Goal: Information Seeking & Learning: Learn about a topic

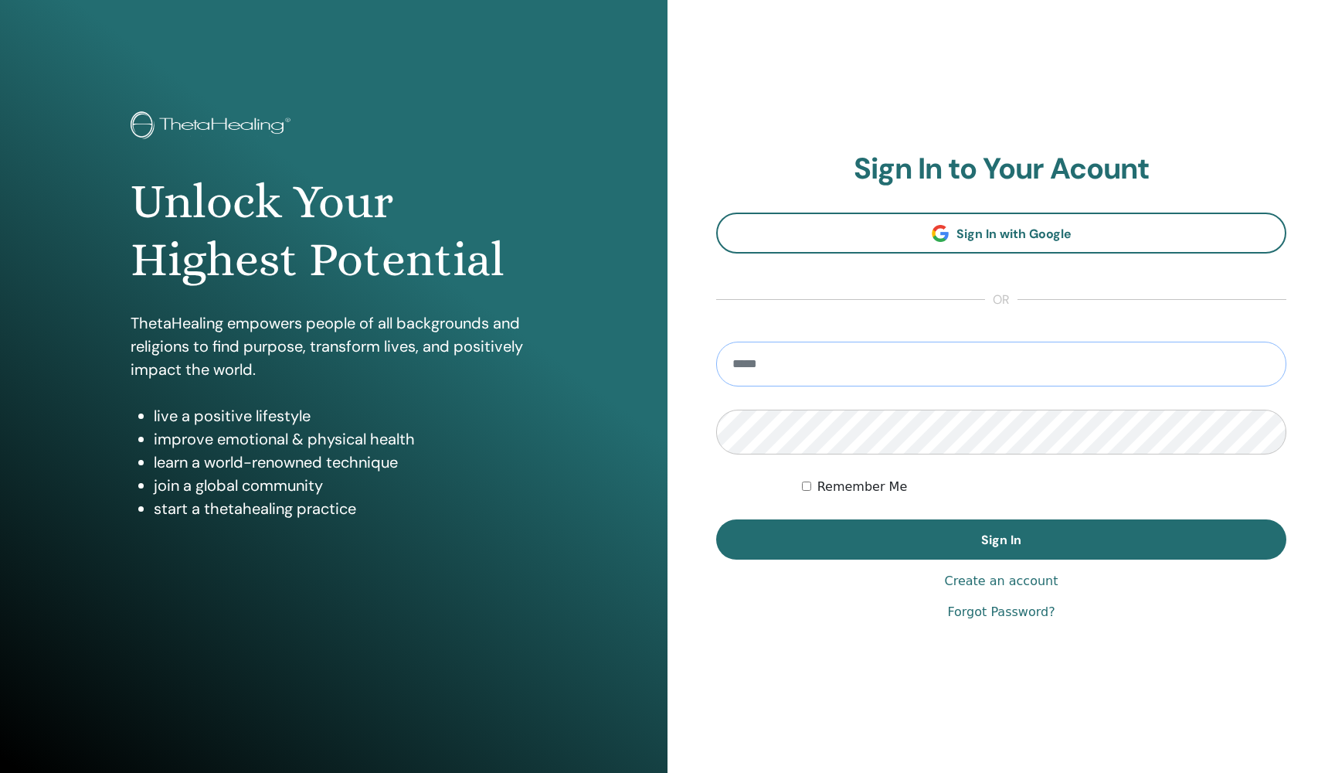
type input "**********"
click at [815, 484] on div "Remember Me" at bounding box center [1044, 487] width 485 height 19
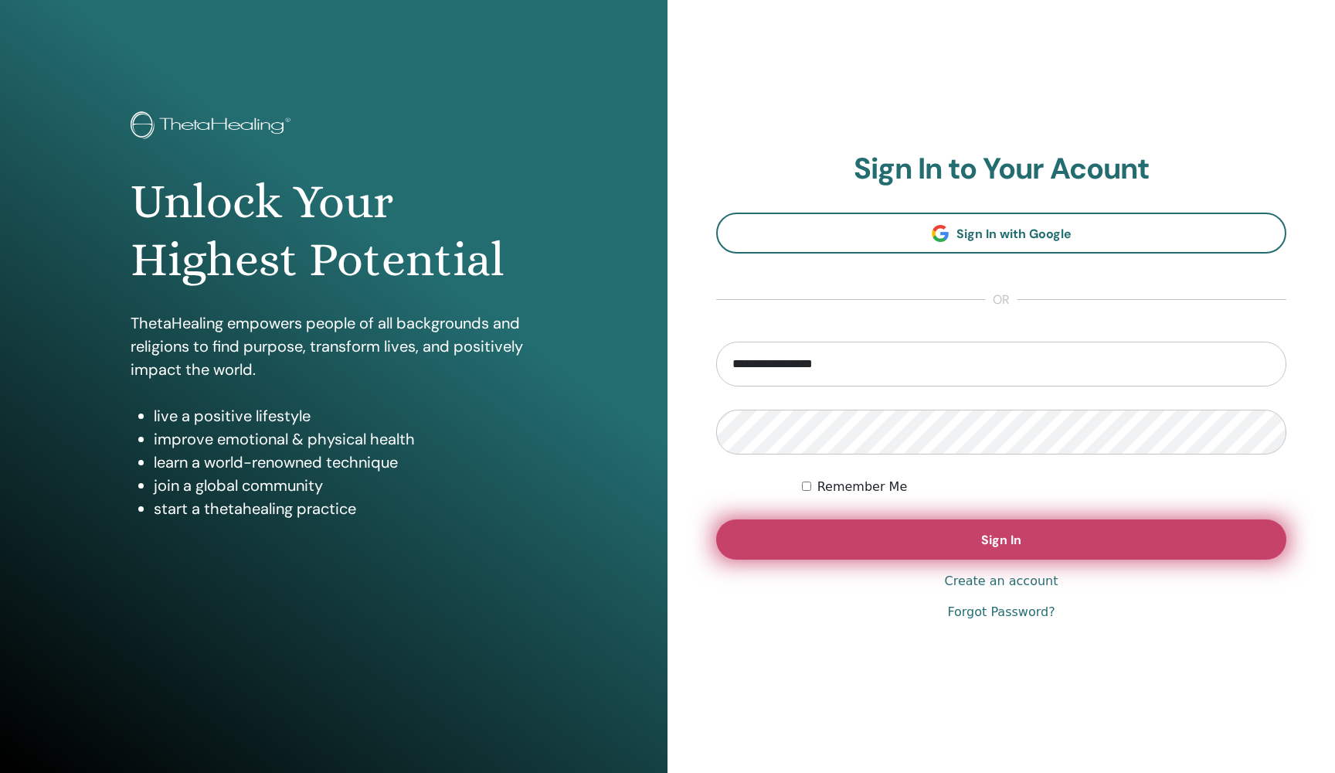
click at [869, 540] on button "Sign In" at bounding box center [1001, 539] width 570 height 40
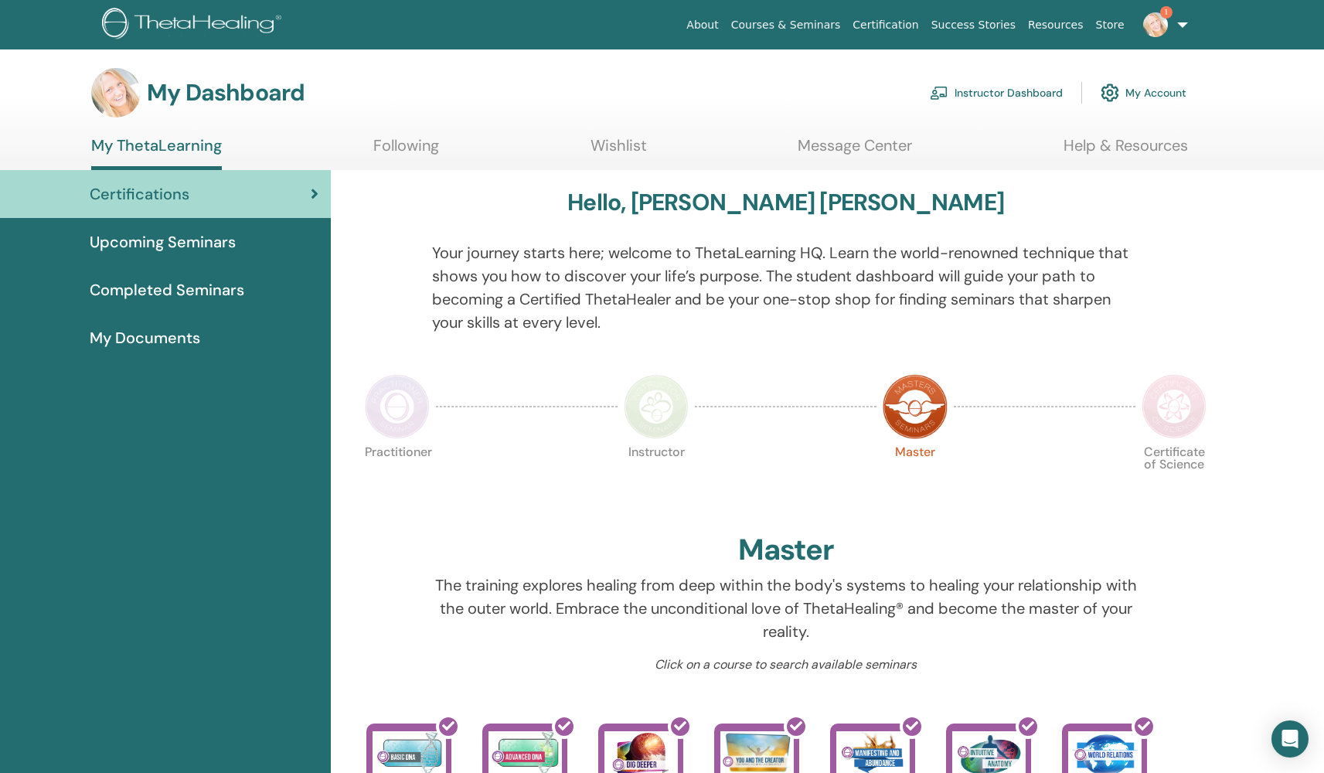
click at [1151, 19] on img at bounding box center [1155, 24] width 25 height 25
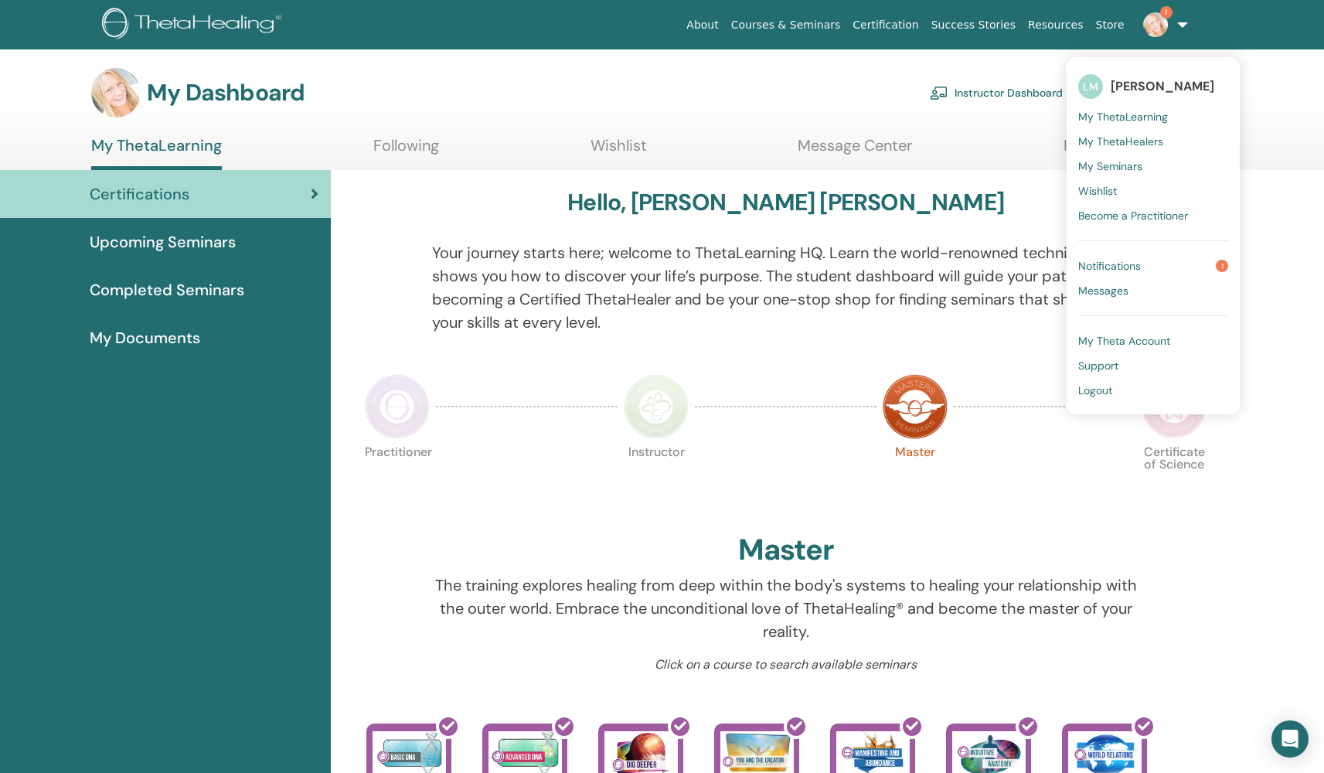
click at [1152, 267] on link "Notifications 1" at bounding box center [1153, 265] width 150 height 25
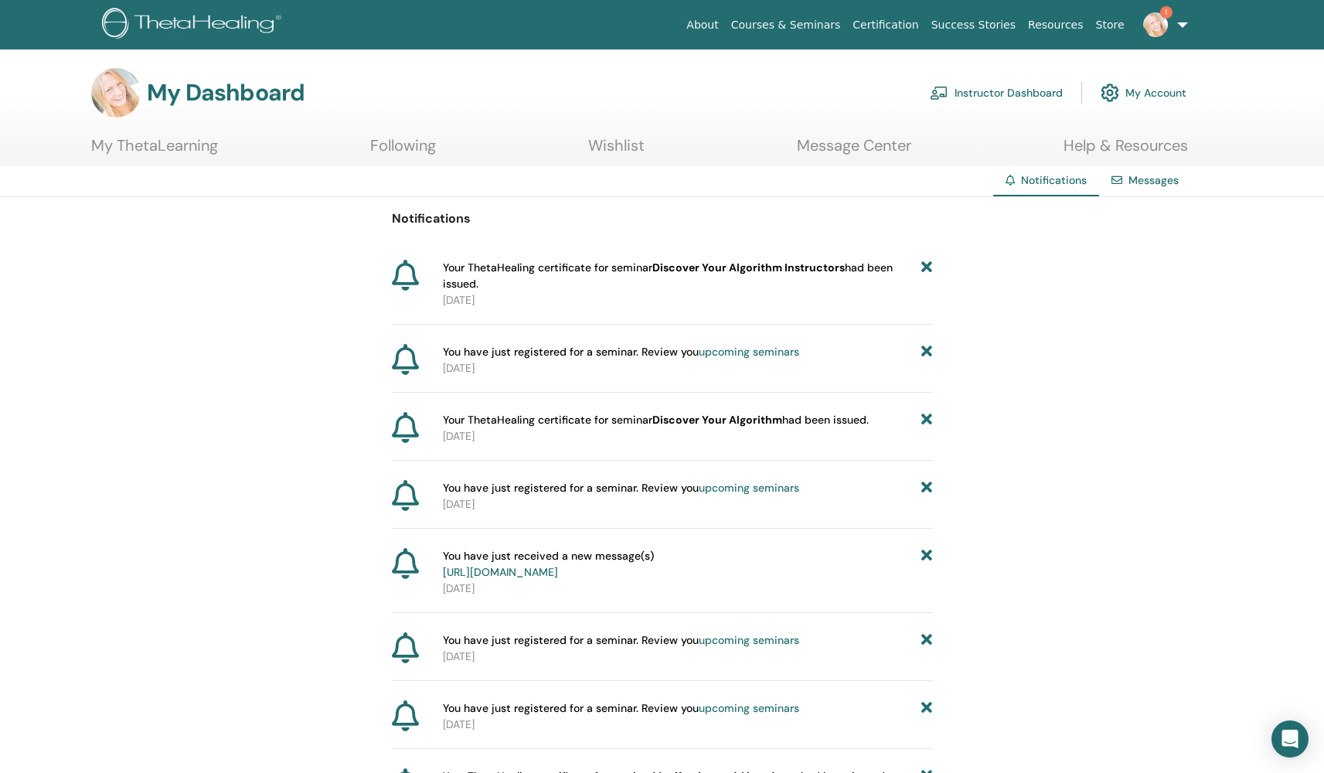
click at [773, 266] on b "Discover Your Algorithm Instructors" at bounding box center [748, 267] width 192 height 14
click at [576, 267] on span "Your ThetaHealing certificate for seminar Discover Your Algorithm Instructors h…" at bounding box center [682, 276] width 479 height 32
click at [1156, 26] on img at bounding box center [1155, 24] width 25 height 25
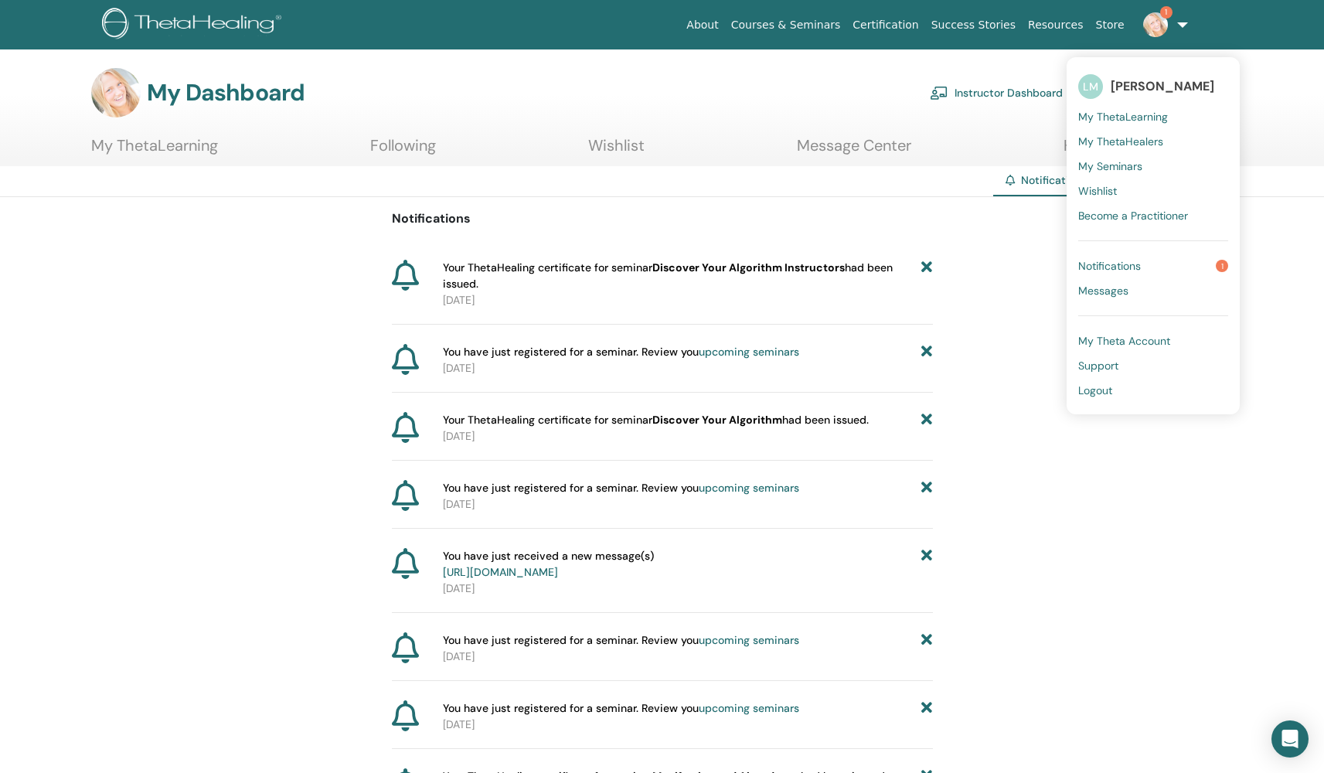
click at [830, 29] on link "Courses & Seminars" at bounding box center [786, 25] width 122 height 29
